Goal: Check status: Check status

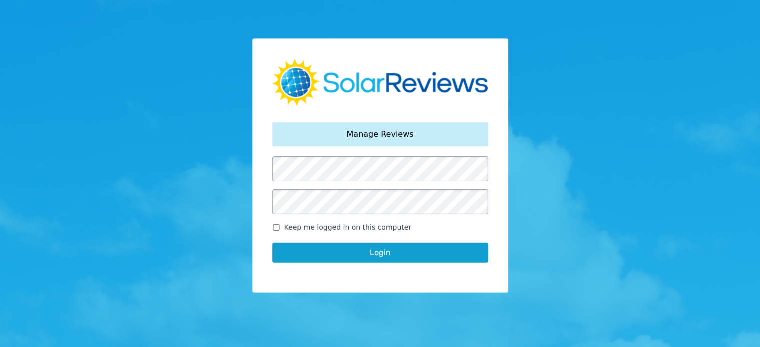
click at [379, 249] on button "Login" at bounding box center [380, 253] width 216 height 20
click at [358, 256] on button "Login" at bounding box center [380, 253] width 216 height 20
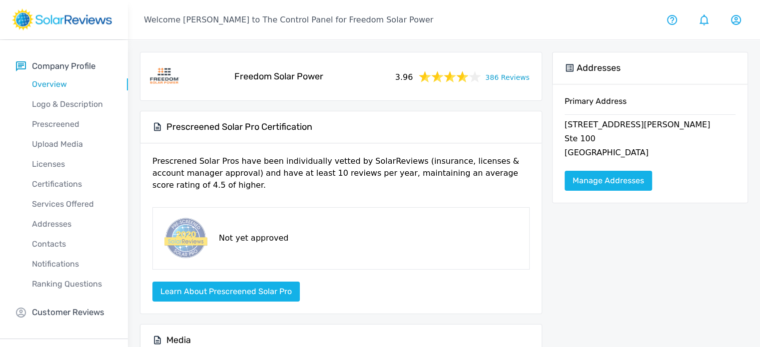
click at [509, 79] on link "386 Reviews" at bounding box center [507, 76] width 44 height 12
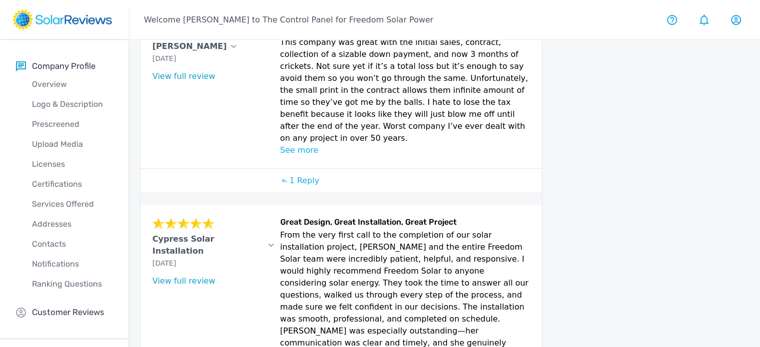
scroll to position [150, 0]
